Goal: Task Accomplishment & Management: Use online tool/utility

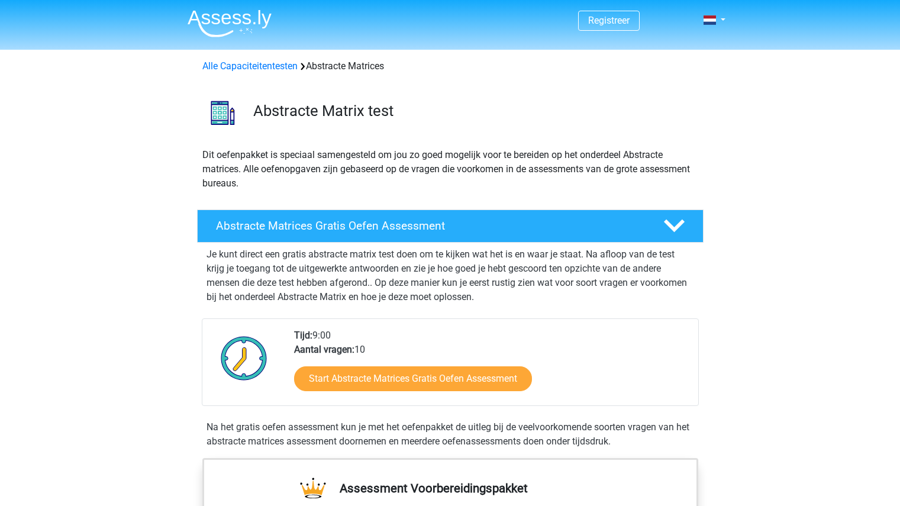
scroll to position [41, 0]
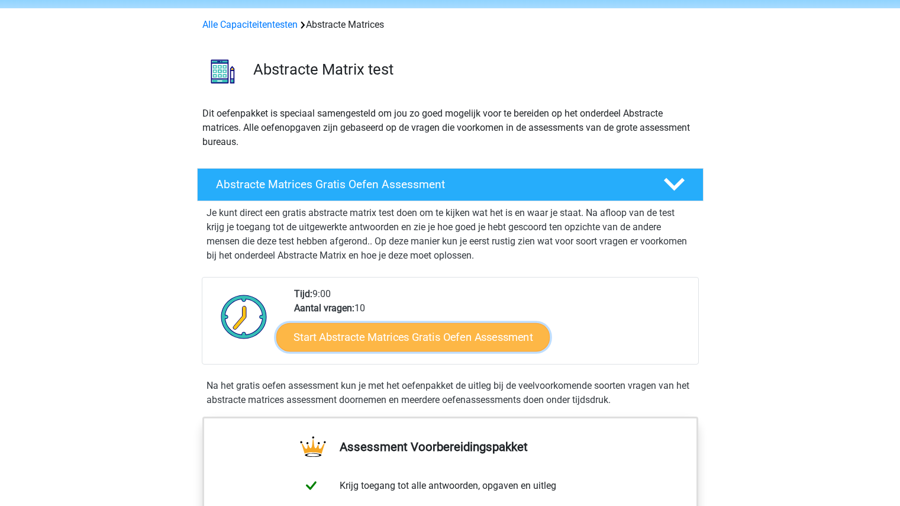
drag, startPoint x: 0, startPoint y: 0, endPoint x: 314, endPoint y: 351, distance: 470.9
click at [314, 351] on link "Start Abstracte Matrices Gratis Oefen Assessment" at bounding box center [412, 336] width 273 height 28
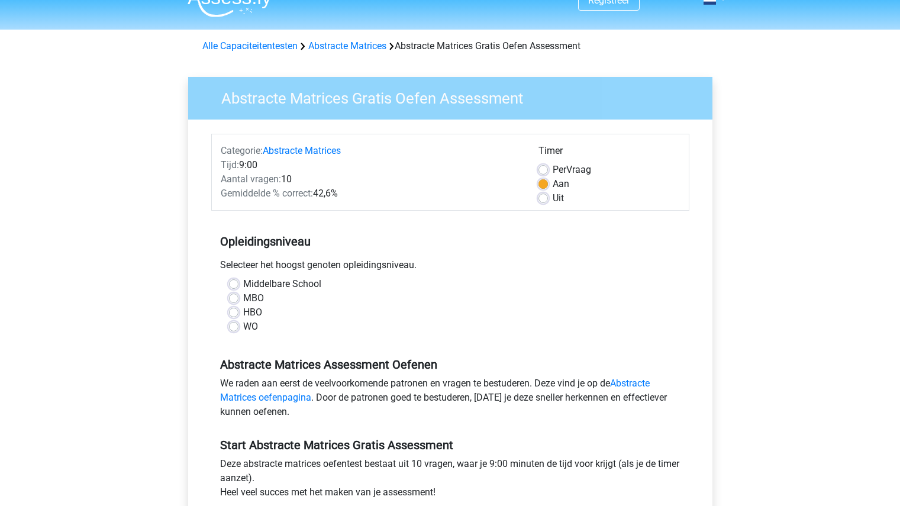
scroll to position [21, 0]
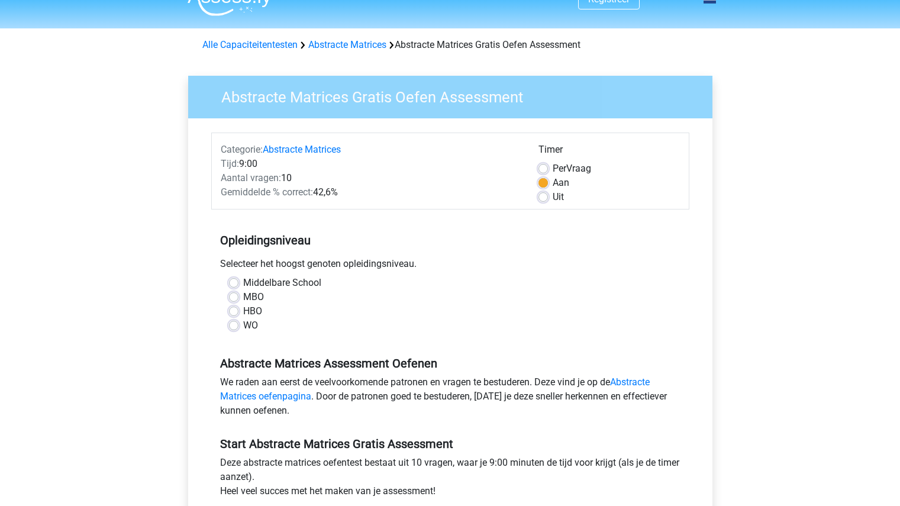
click at [241, 326] on div "WO" at bounding box center [450, 325] width 443 height 14
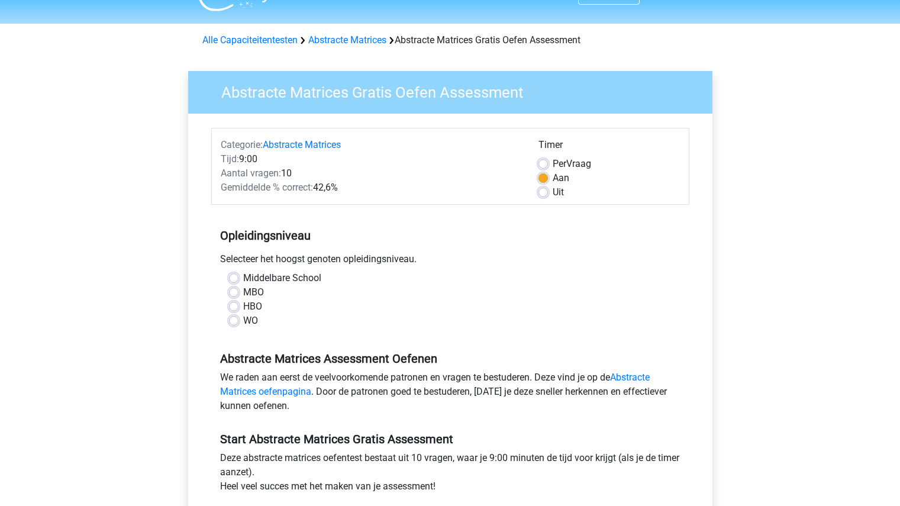
click at [243, 319] on label "WO" at bounding box center [250, 321] width 15 height 14
click at [233, 319] on input "WO" at bounding box center [233, 320] width 9 height 12
radio input "true"
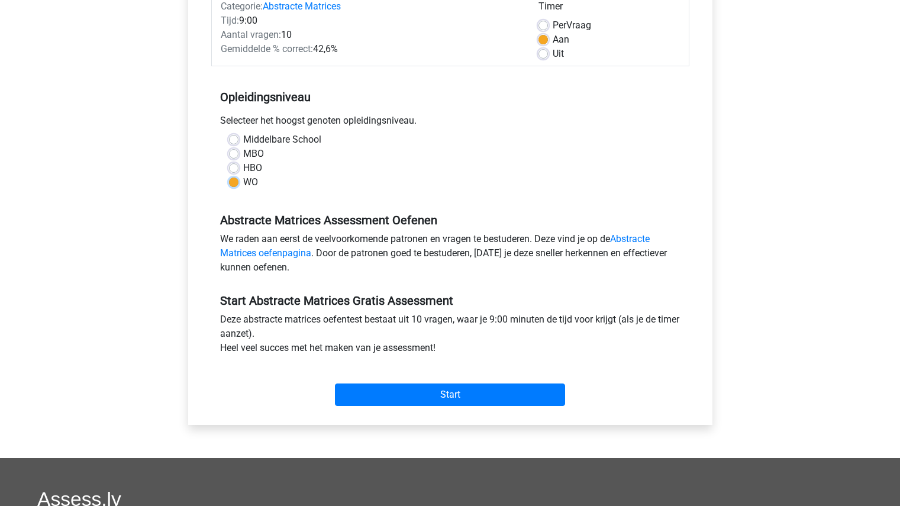
scroll to position [165, 0]
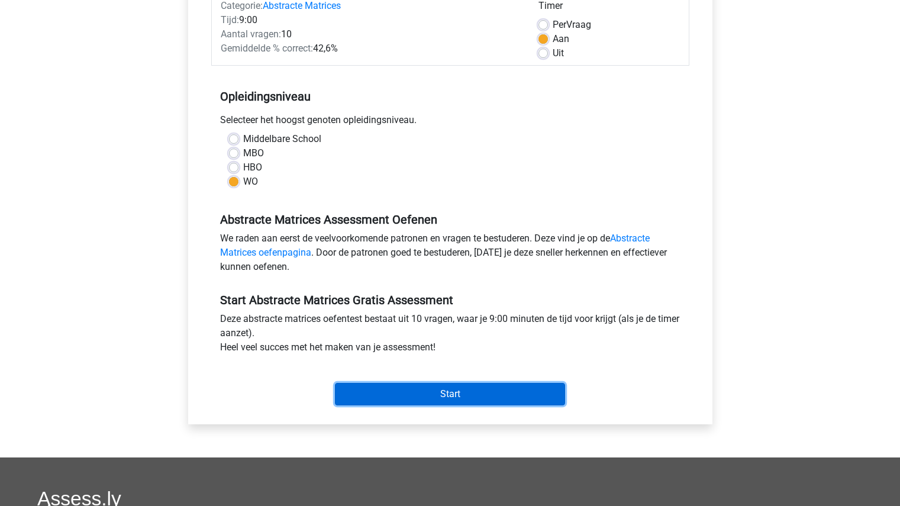
click at [393, 389] on input "Start" at bounding box center [450, 394] width 230 height 22
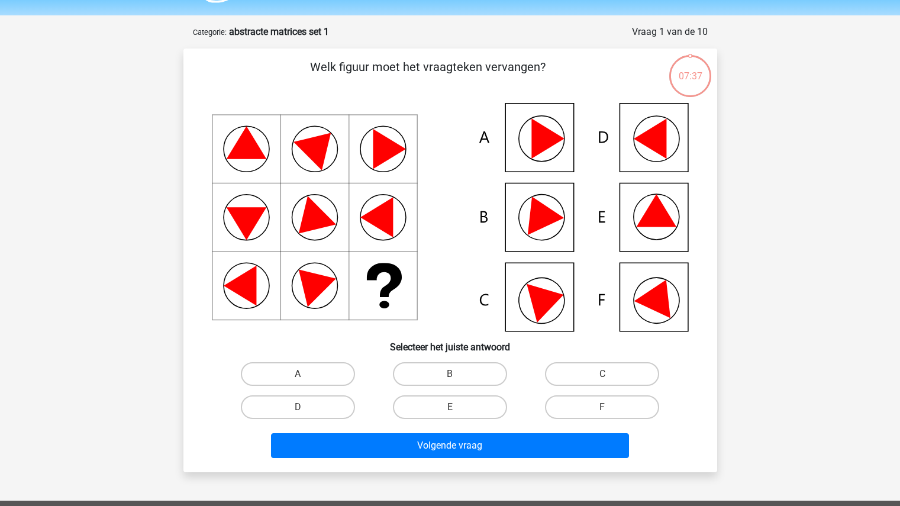
scroll to position [35, 0]
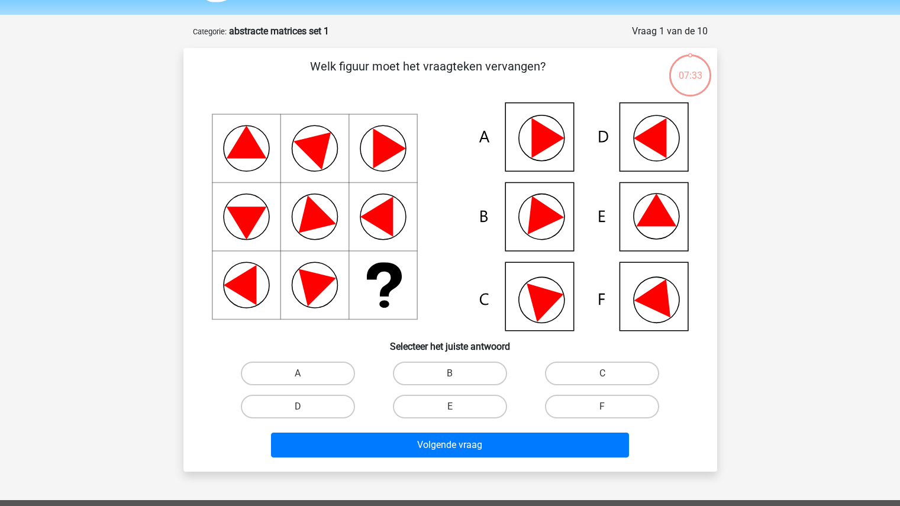
click at [518, 183] on icon at bounding box center [450, 216] width 477 height 228
click at [460, 376] on label "B" at bounding box center [450, 373] width 114 height 24
click at [457, 376] on input "B" at bounding box center [454, 377] width 8 height 8
radio input "true"
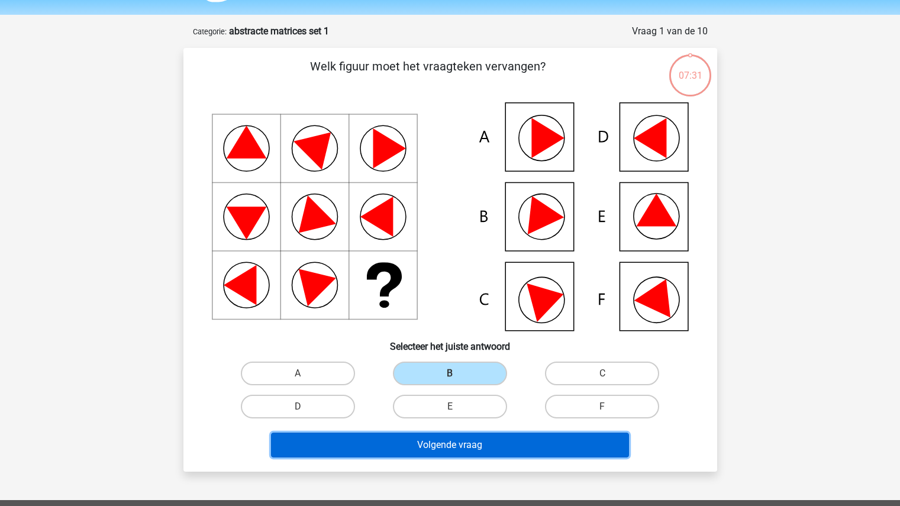
click at [489, 451] on button "Volgende vraag" at bounding box center [450, 444] width 358 height 25
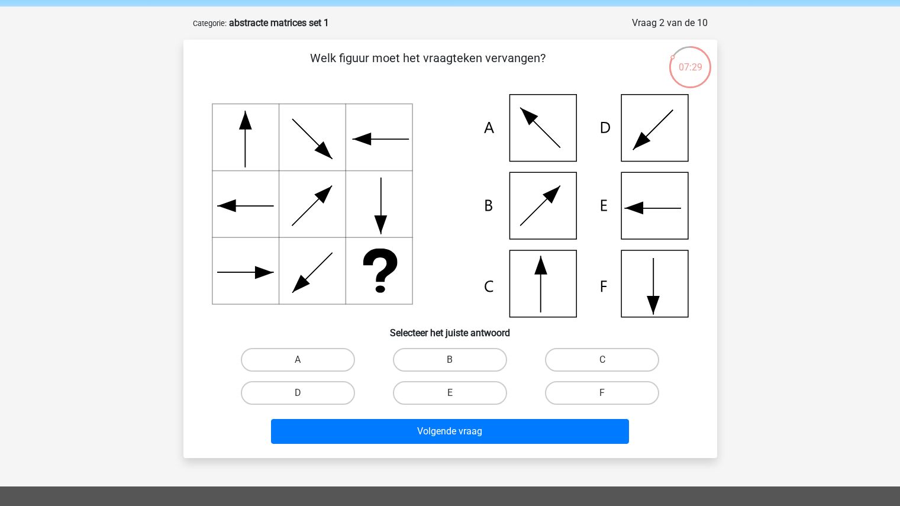
scroll to position [43, 0]
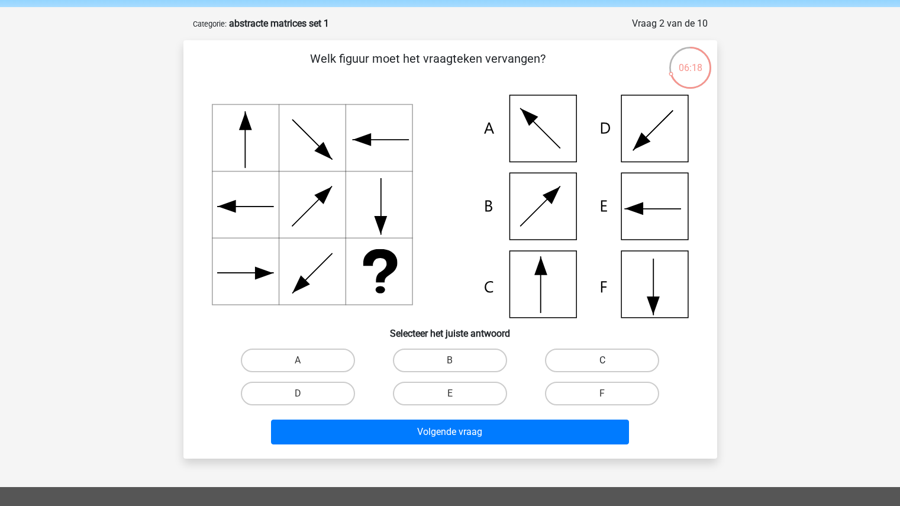
click at [582, 360] on label "C" at bounding box center [602, 360] width 114 height 24
click at [602, 360] on input "C" at bounding box center [606, 364] width 8 height 8
radio input "true"
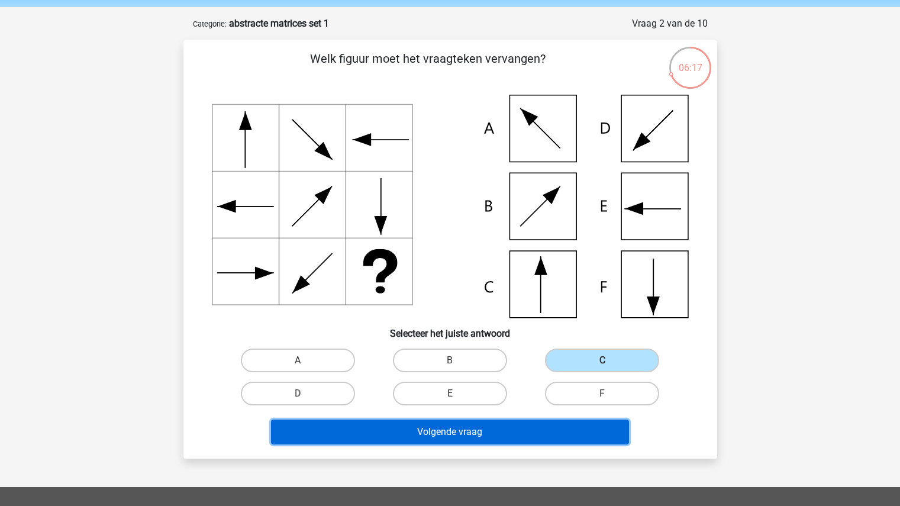
click at [545, 429] on button "Volgende vraag" at bounding box center [450, 431] width 358 height 25
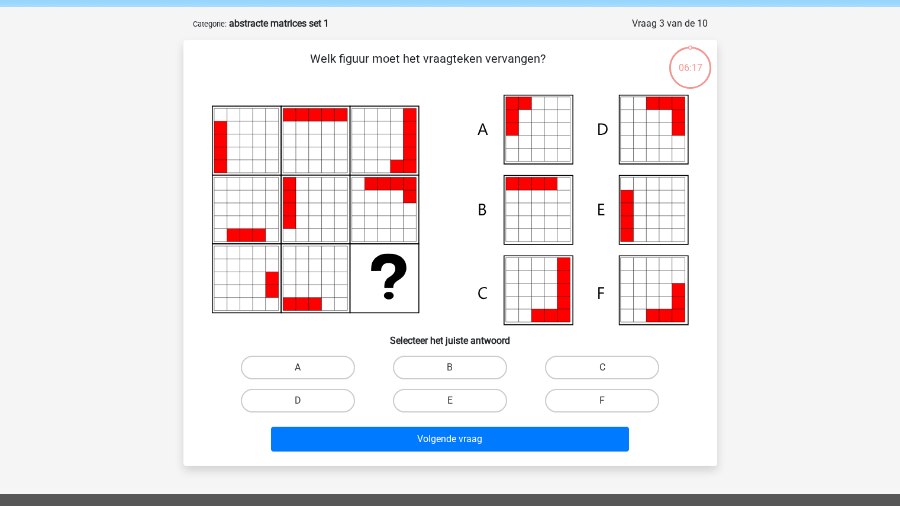
scroll to position [59, 0]
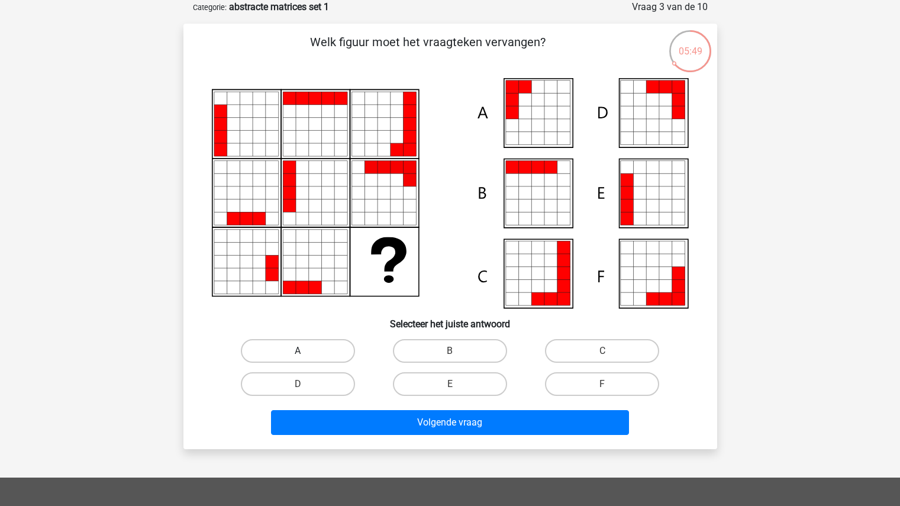
click at [311, 346] on label "A" at bounding box center [298, 351] width 114 height 24
click at [305, 351] on input "A" at bounding box center [302, 355] width 8 height 8
radio input "true"
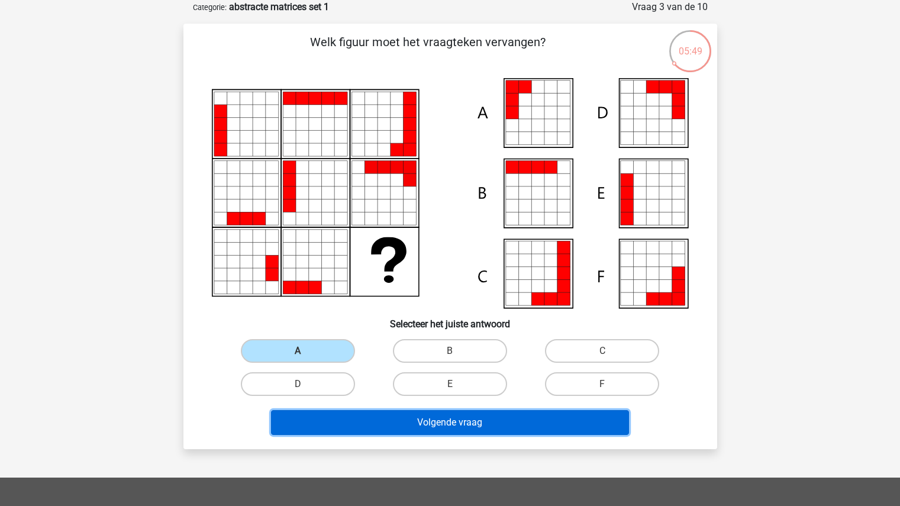
click at [426, 424] on button "Volgende vraag" at bounding box center [450, 422] width 358 height 25
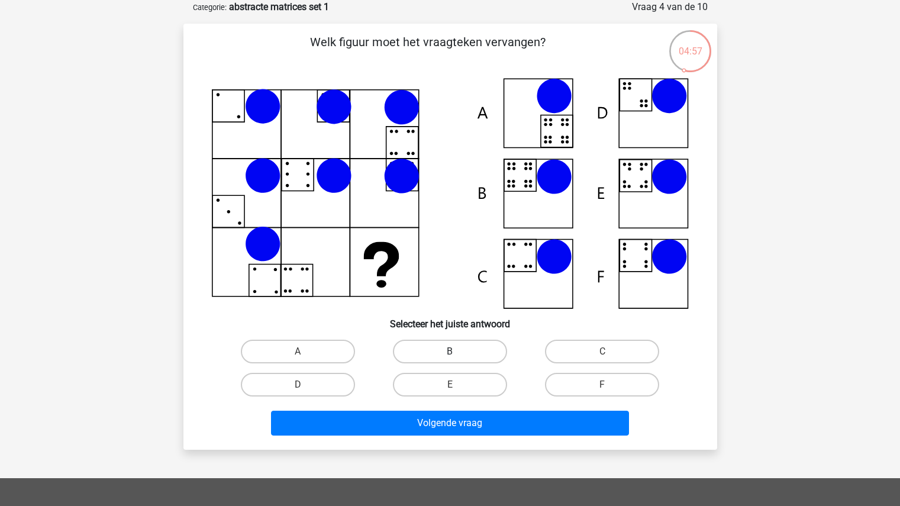
click at [430, 344] on label "B" at bounding box center [450, 352] width 114 height 24
click at [450, 351] on input "B" at bounding box center [454, 355] width 8 height 8
radio input "true"
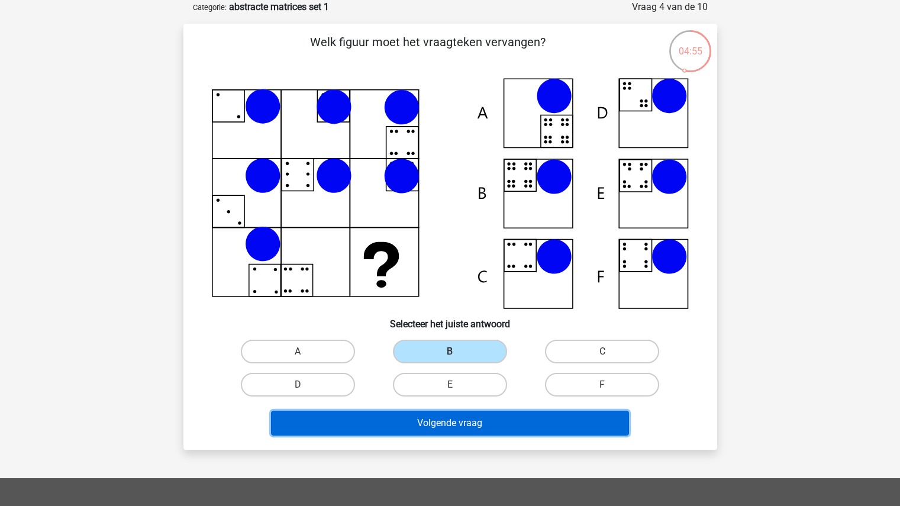
click at [458, 430] on button "Volgende vraag" at bounding box center [450, 423] width 358 height 25
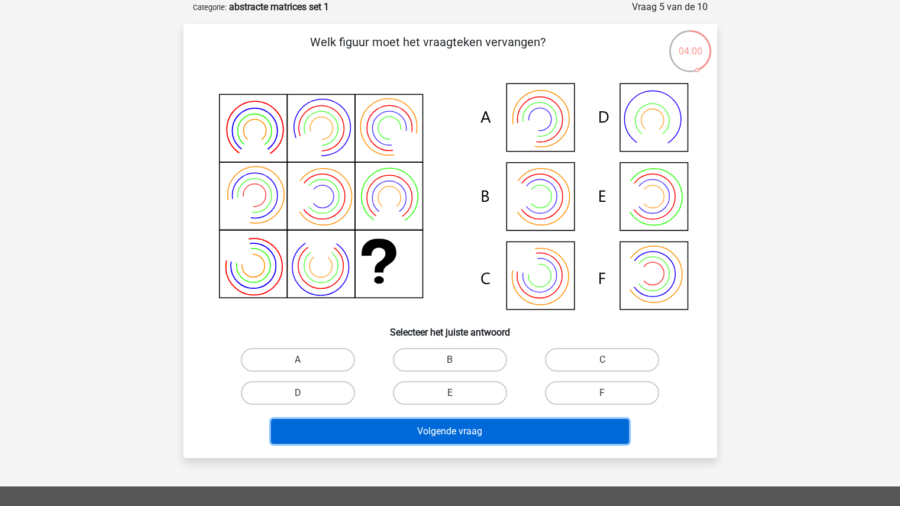
click at [424, 425] on button "Volgende vraag" at bounding box center [450, 431] width 358 height 25
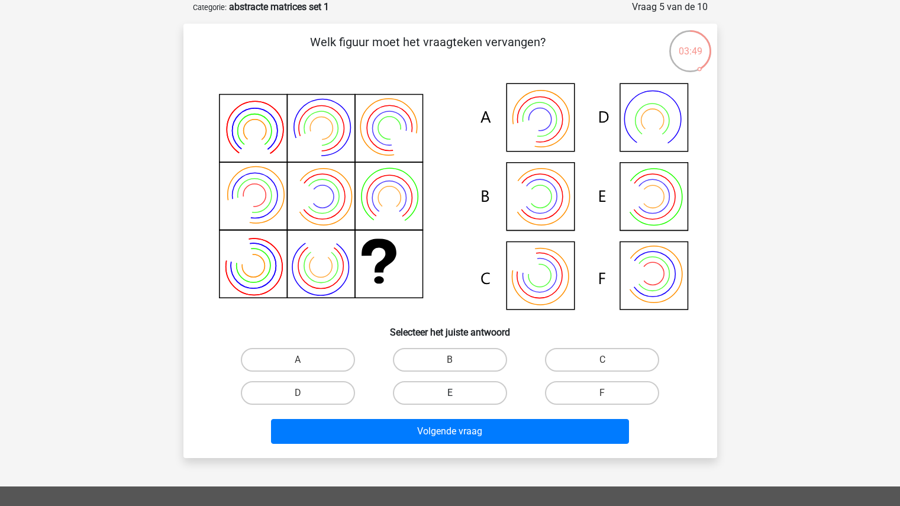
click at [477, 386] on label "E" at bounding box center [450, 393] width 114 height 24
click at [457, 393] on input "E" at bounding box center [454, 397] width 8 height 8
radio input "true"
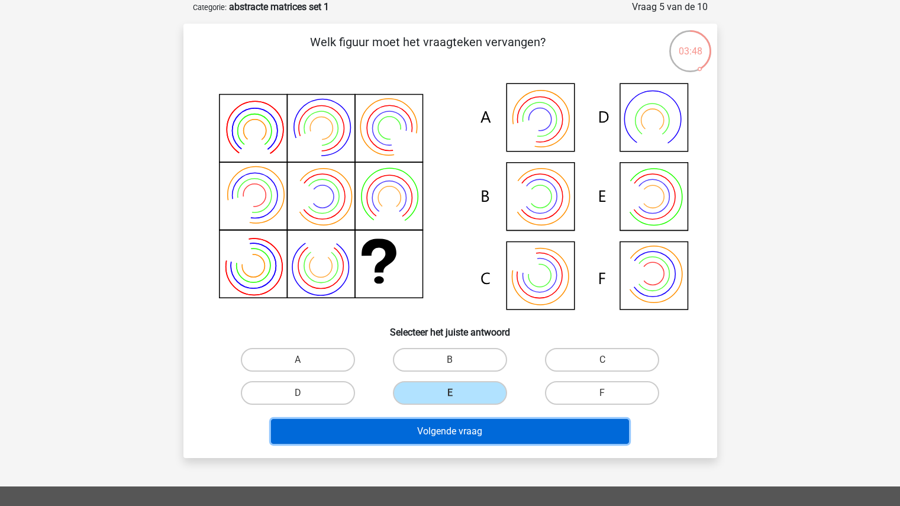
click at [452, 437] on button "Volgende vraag" at bounding box center [450, 431] width 358 height 25
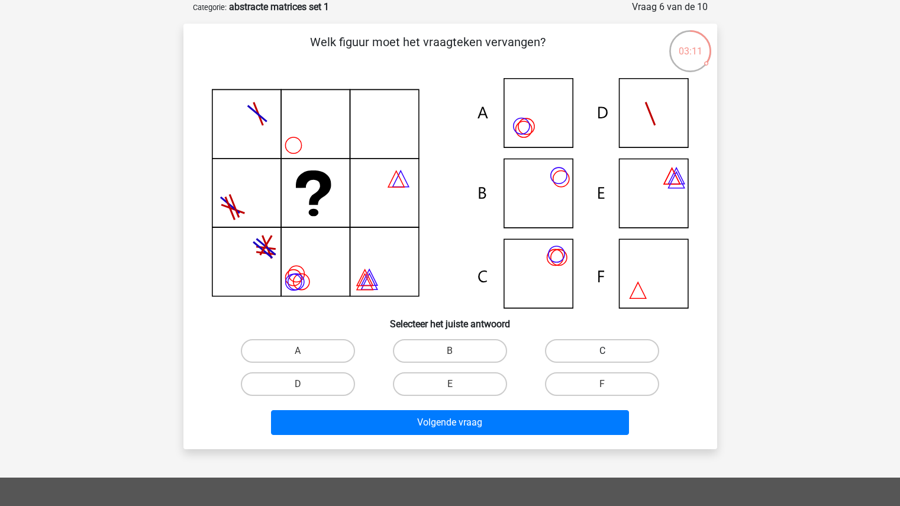
click at [570, 348] on label "C" at bounding box center [602, 351] width 114 height 24
click at [602, 351] on input "C" at bounding box center [606, 355] width 8 height 8
radio input "true"
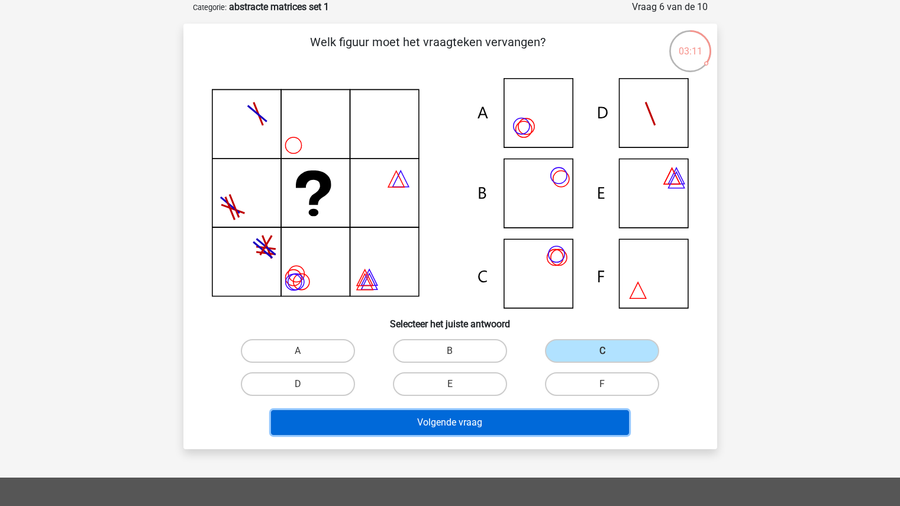
click at [532, 423] on button "Volgende vraag" at bounding box center [450, 422] width 358 height 25
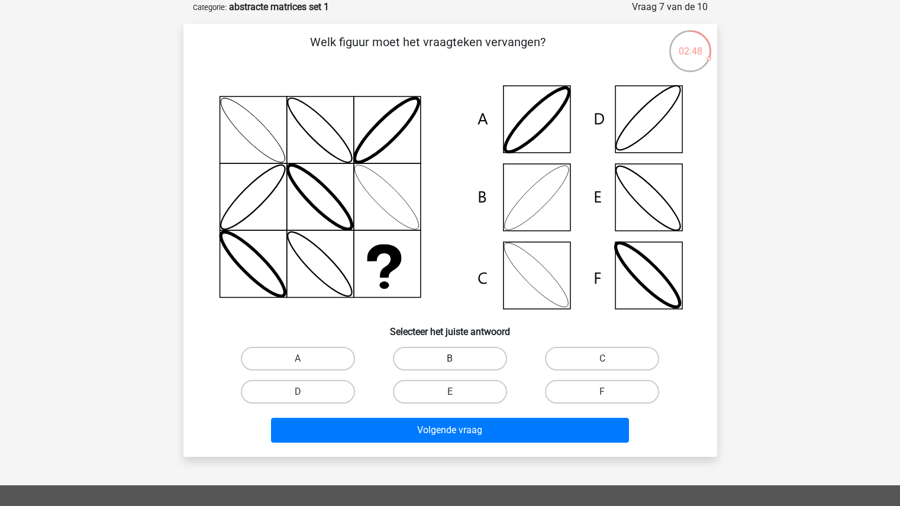
click at [479, 363] on label "B" at bounding box center [450, 359] width 114 height 24
click at [457, 363] on input "B" at bounding box center [454, 363] width 8 height 8
radio input "true"
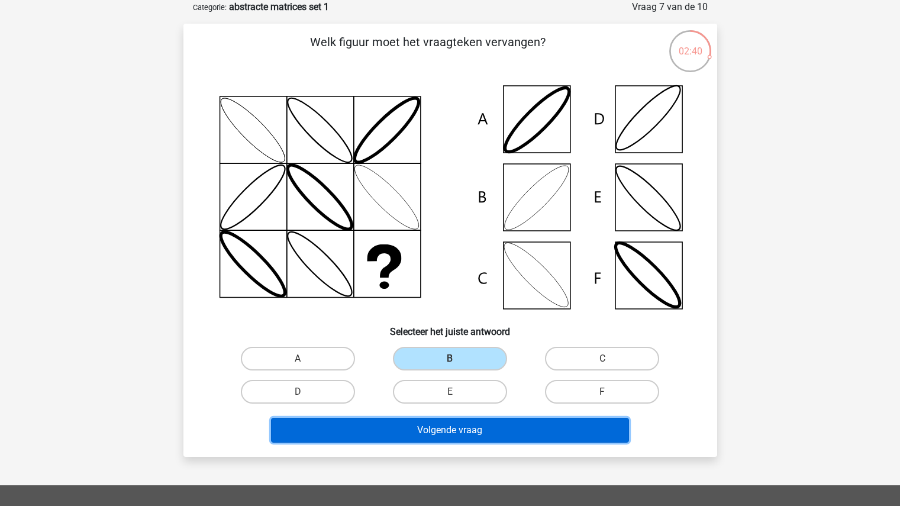
click at [490, 421] on button "Volgende vraag" at bounding box center [450, 430] width 358 height 25
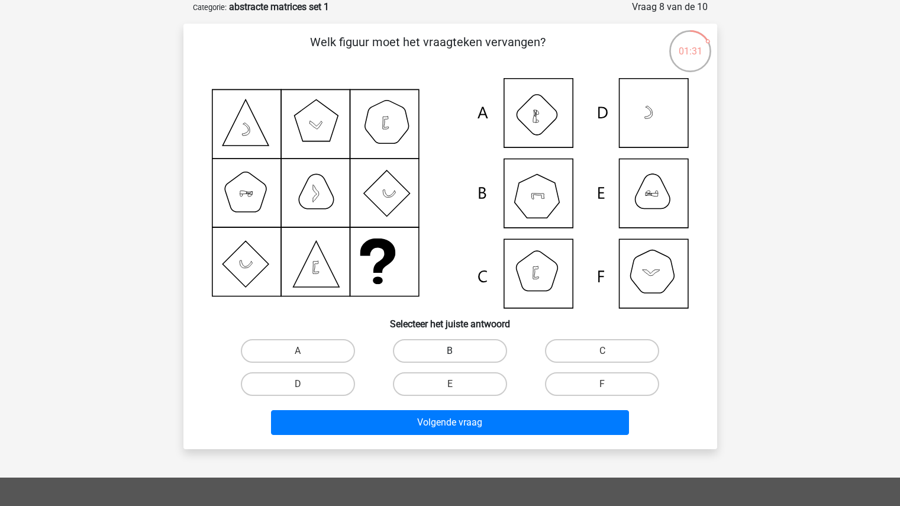
click at [460, 344] on label "B" at bounding box center [450, 351] width 114 height 24
click at [457, 351] on input "B" at bounding box center [454, 355] width 8 height 8
radio input "true"
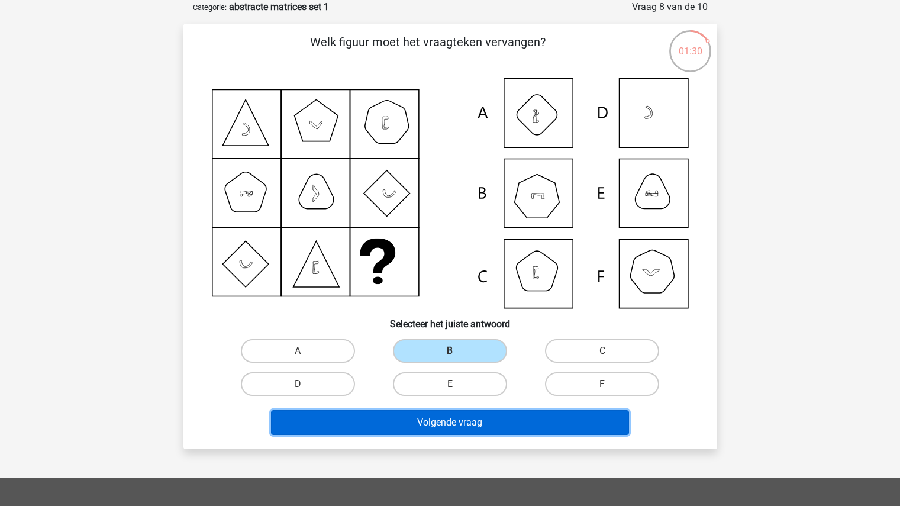
click at [496, 433] on button "Volgende vraag" at bounding box center [450, 422] width 358 height 25
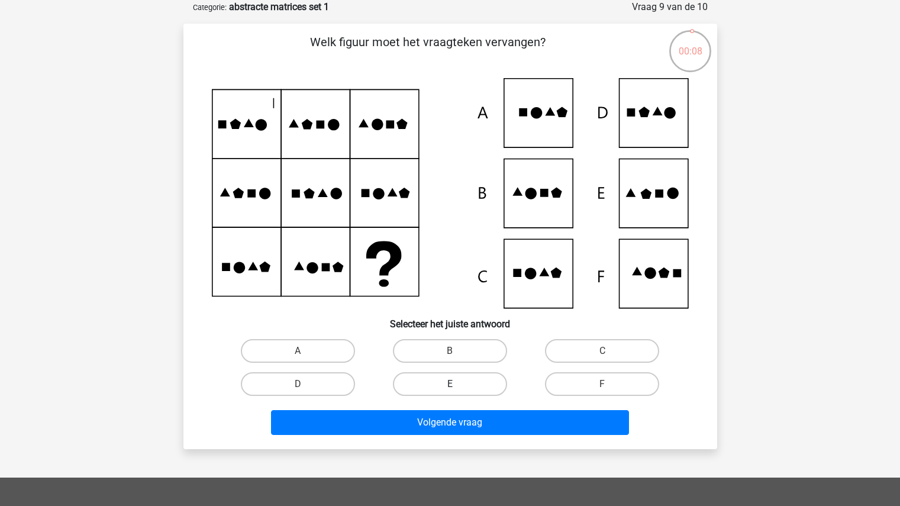
click at [458, 381] on label "E" at bounding box center [450, 384] width 114 height 24
click at [457, 384] on input "E" at bounding box center [454, 388] width 8 height 8
radio input "true"
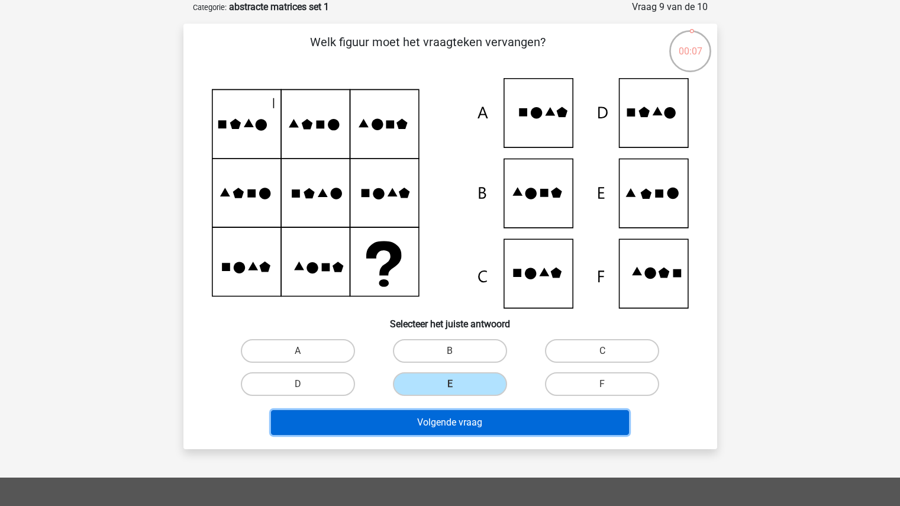
click at [505, 417] on button "Volgende vraag" at bounding box center [450, 422] width 358 height 25
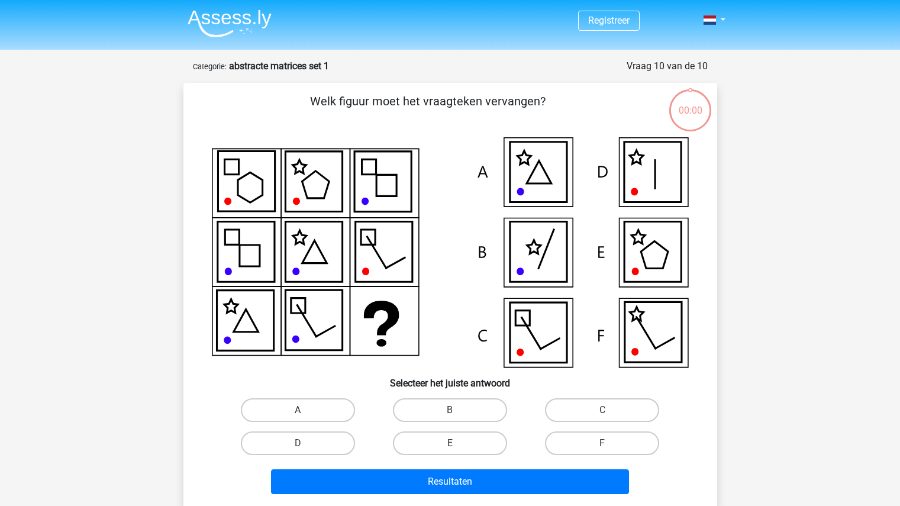
scroll to position [59, 0]
